Goal: Task Accomplishment & Management: Manage account settings

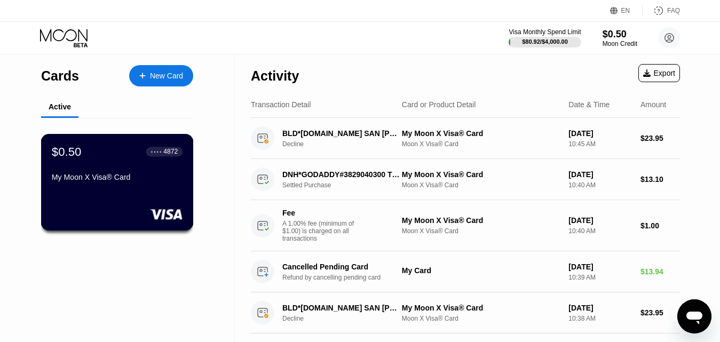
click at [90, 178] on div "My Moon X Visa® Card" at bounding box center [117, 177] width 131 height 9
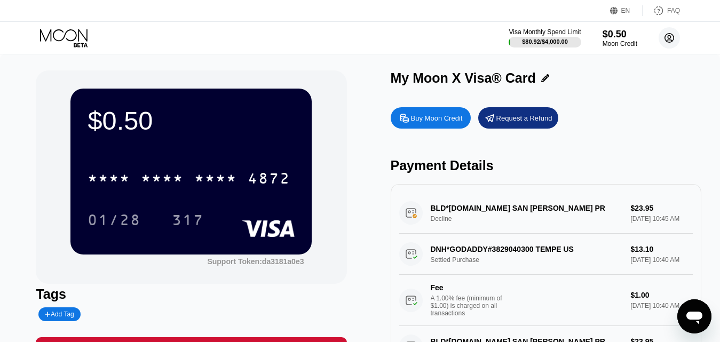
click at [665, 37] on icon at bounding box center [669, 38] width 9 height 9
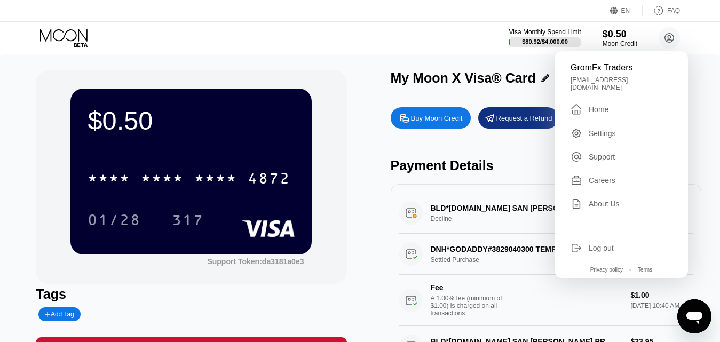
click at [603, 82] on div "[EMAIL_ADDRESS][DOMAIN_NAME]" at bounding box center [621, 83] width 101 height 15
copy div "[EMAIL_ADDRESS][DOMAIN_NAME] "
